Goal: Information Seeking & Learning: Learn about a topic

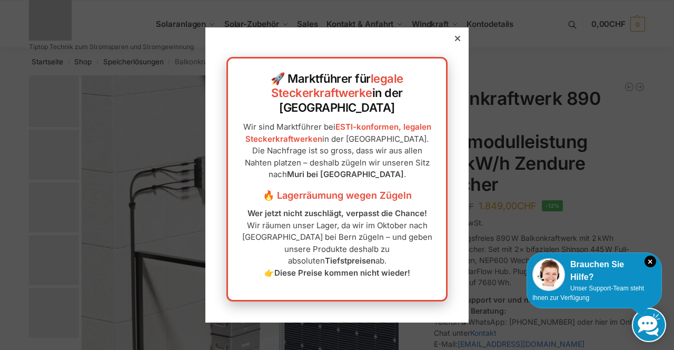
click at [394, 175] on div "🚀 Marktführer für legale Steckerkraftwerke in der Schweiz Wir sind Marktführer …" at bounding box center [336, 179] width 221 height 244
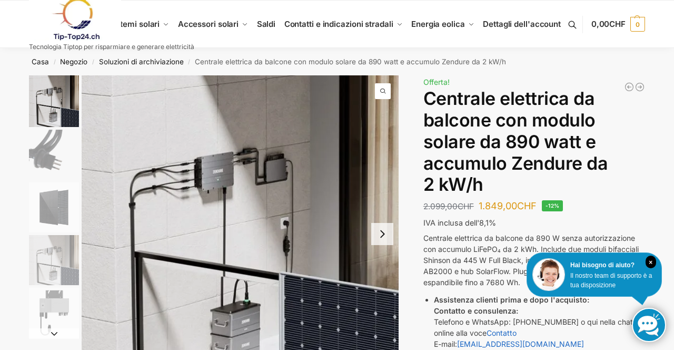
click at [147, 39] on link at bounding box center [111, 19] width 165 height 43
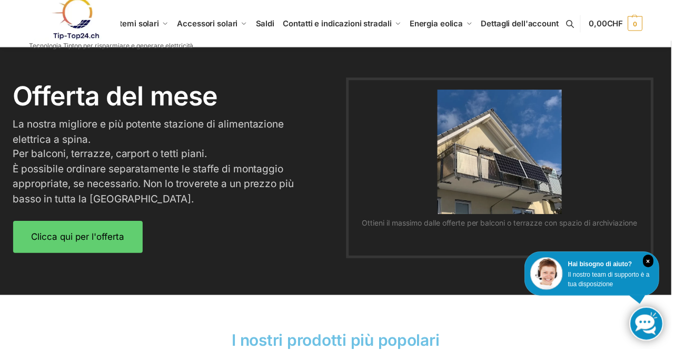
scroll to position [1301, 0]
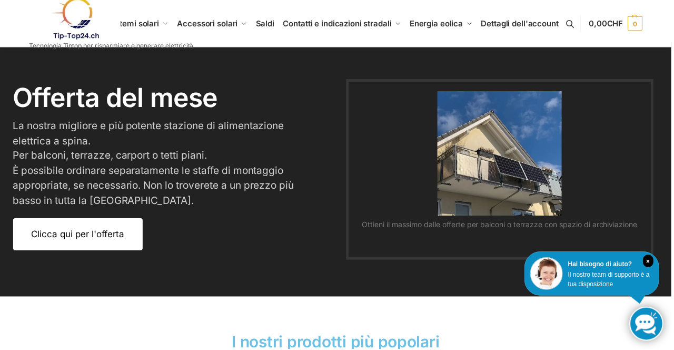
click at [108, 232] on link "Clicca qui per l'offerta" at bounding box center [78, 235] width 130 height 32
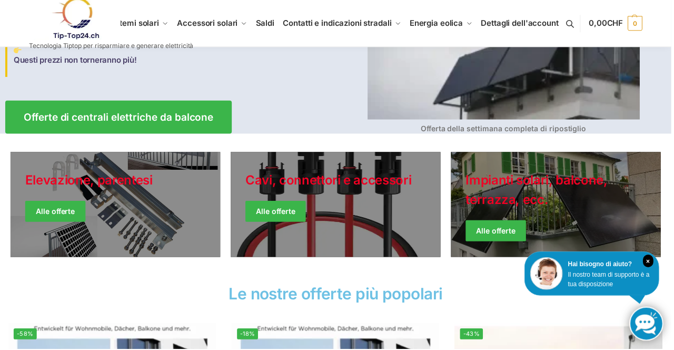
scroll to position [185, 0]
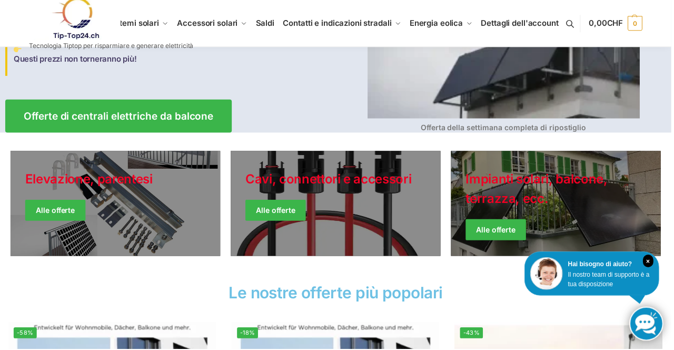
click at [528, 201] on link "Giacche invernali" at bounding box center [558, 204] width 211 height 105
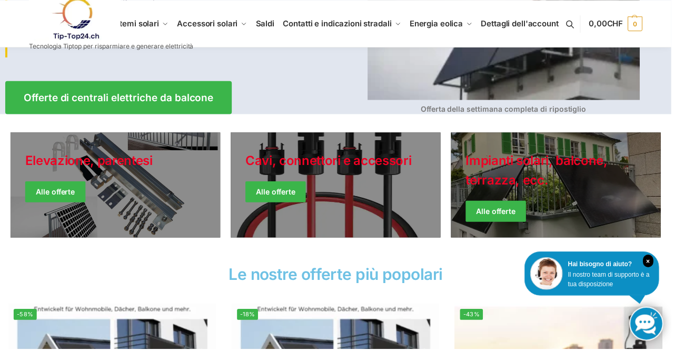
scroll to position [219, 0]
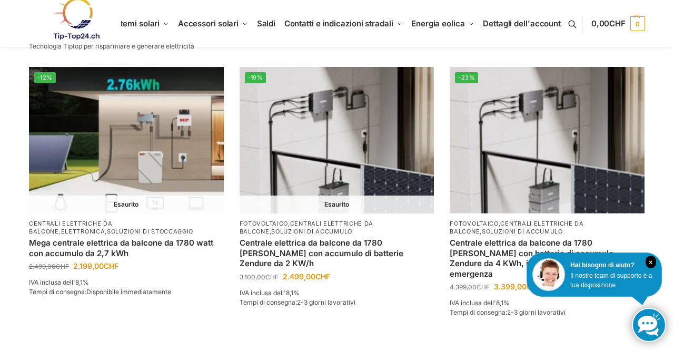
scroll to position [973, 0]
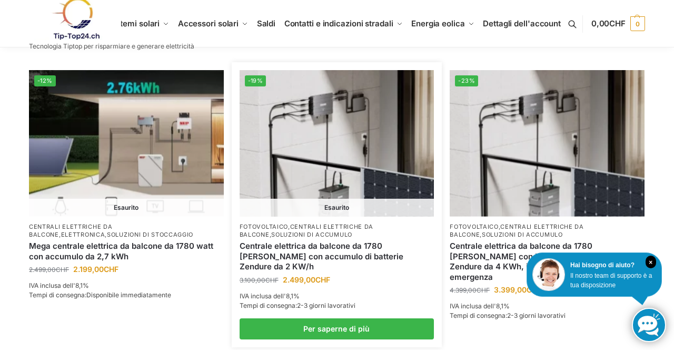
click at [341, 163] on img at bounding box center [337, 143] width 195 height 146
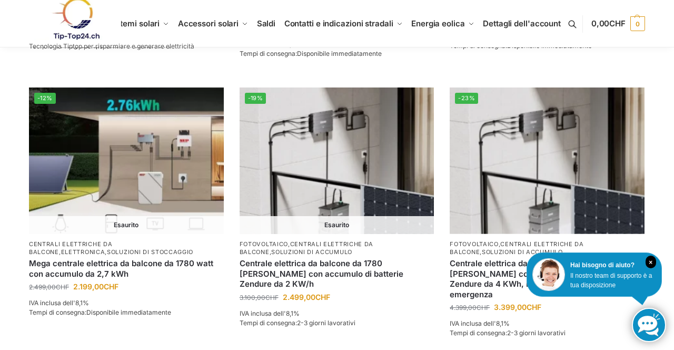
scroll to position [957, 0]
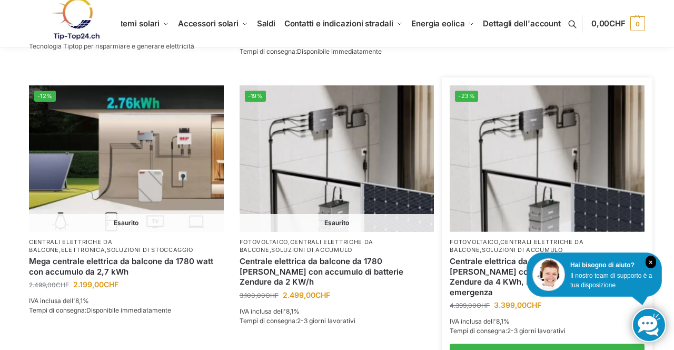
click at [568, 155] on img at bounding box center [547, 158] width 195 height 146
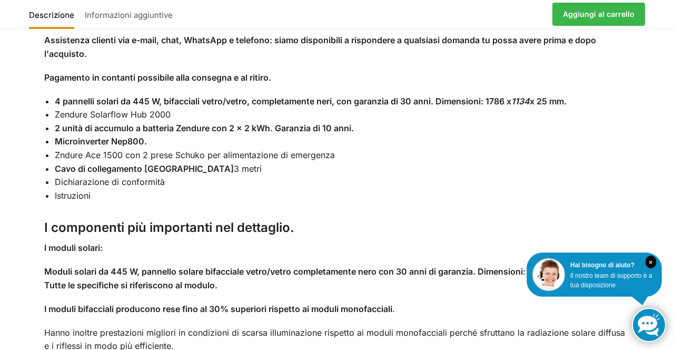
scroll to position [976, 0]
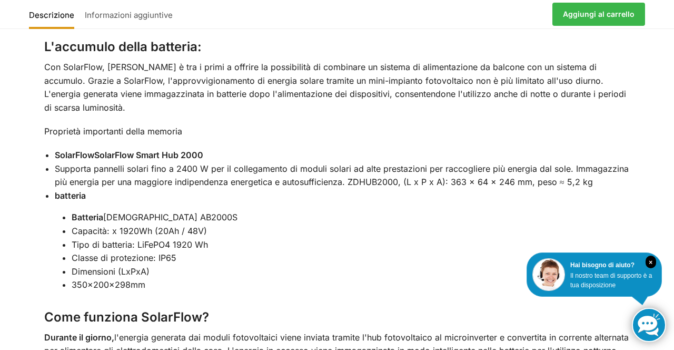
scroll to position [1382, 0]
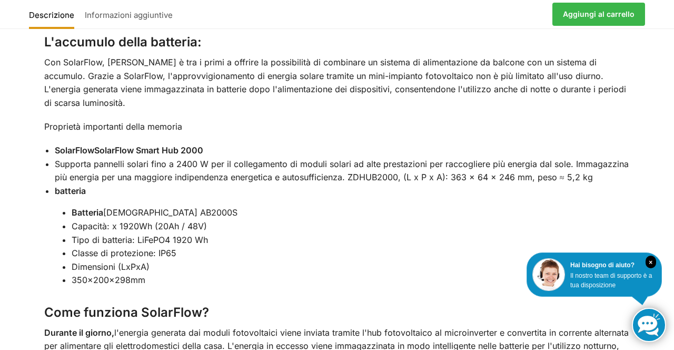
click at [645, 245] on div "Utilizza l'elettricità prodotta di giorno anche di notte. Con una potenza massi…" at bounding box center [337, 205] width 630 height 1371
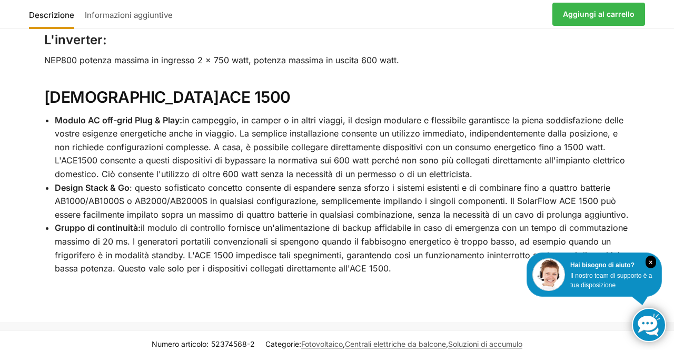
scroll to position [1960, 0]
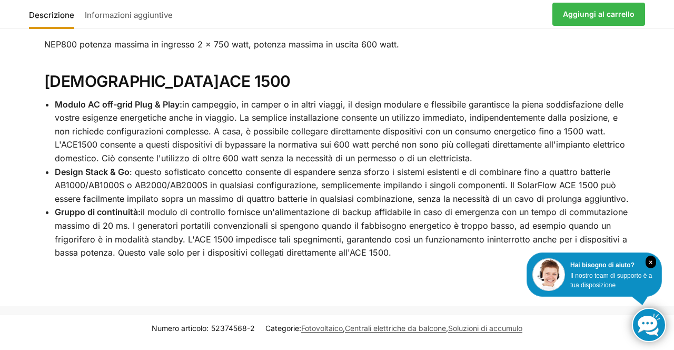
scroll to position [1945, 0]
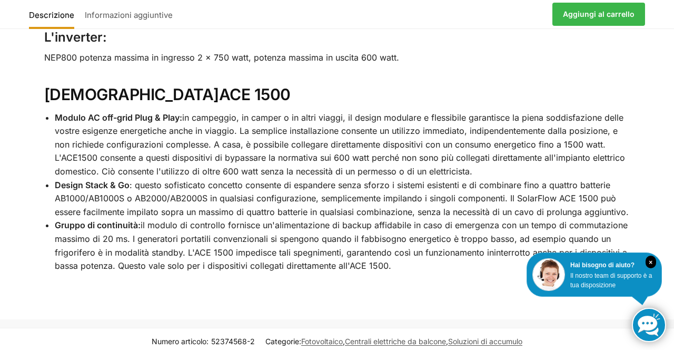
scroll to position [1950, 0]
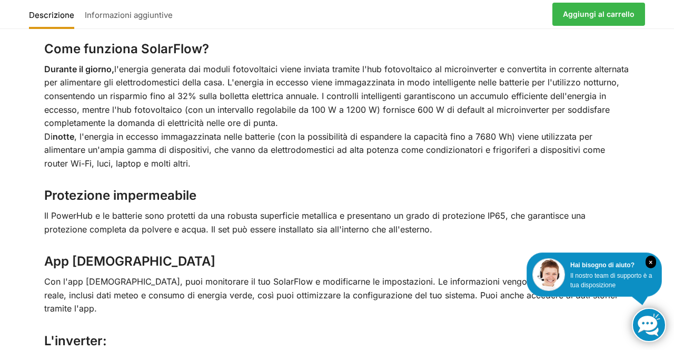
scroll to position [1634, 0]
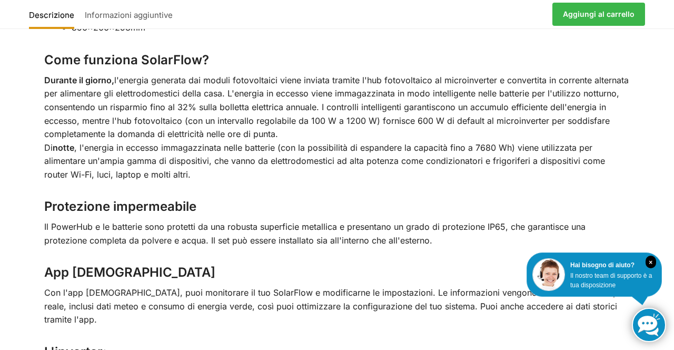
click at [461, 142] on font ", l'energia in eccesso immagazzinata nelle batterie (con la possibilità di espa…" at bounding box center [324, 160] width 561 height 37
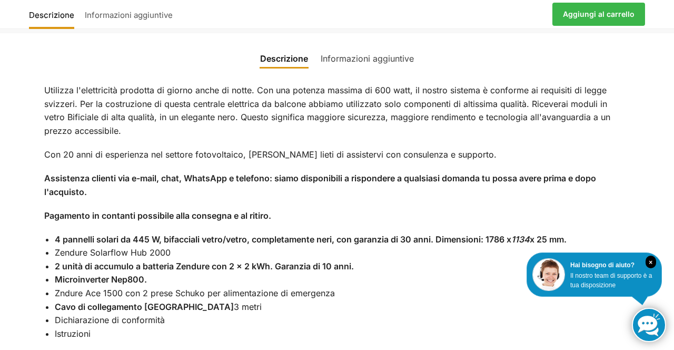
scroll to position [822, 0]
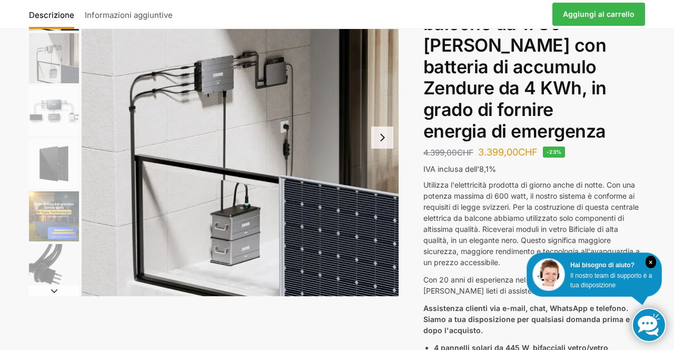
scroll to position [98, 0]
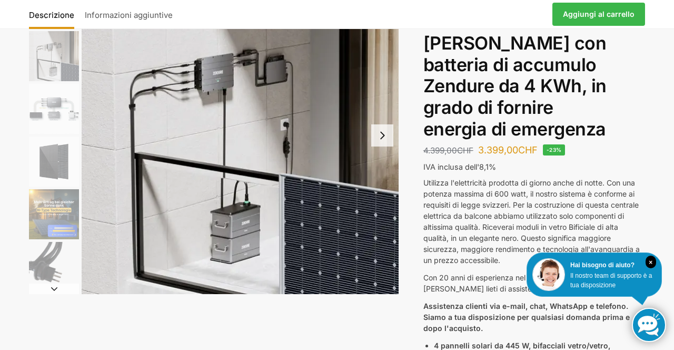
click at [67, 129] on img "3 / 11" at bounding box center [54, 109] width 50 height 50
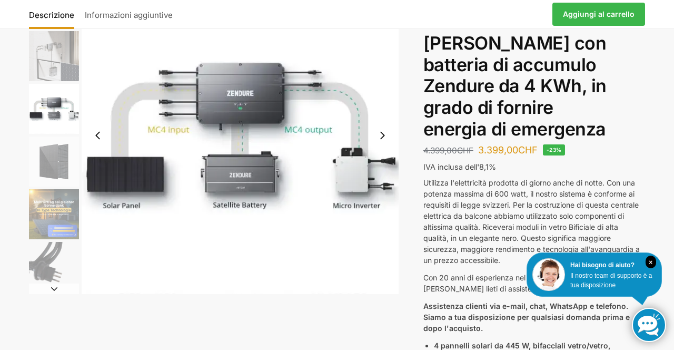
click at [245, 101] on img "3 / 11" at bounding box center [240, 135] width 317 height 317
